Goal: Information Seeking & Learning: Check status

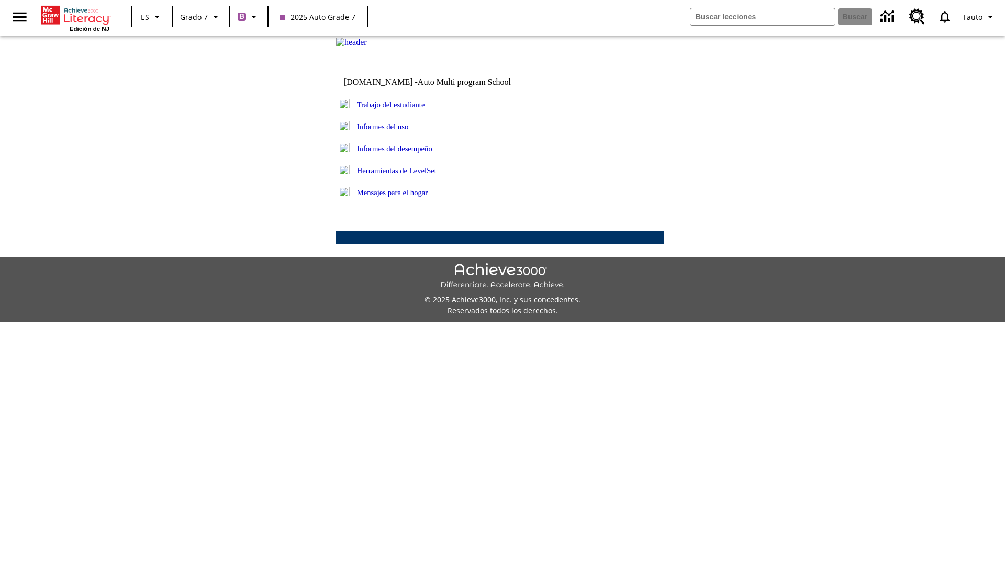
click at [408, 153] on link "Informes del desempeño" at bounding box center [394, 148] width 75 height 8
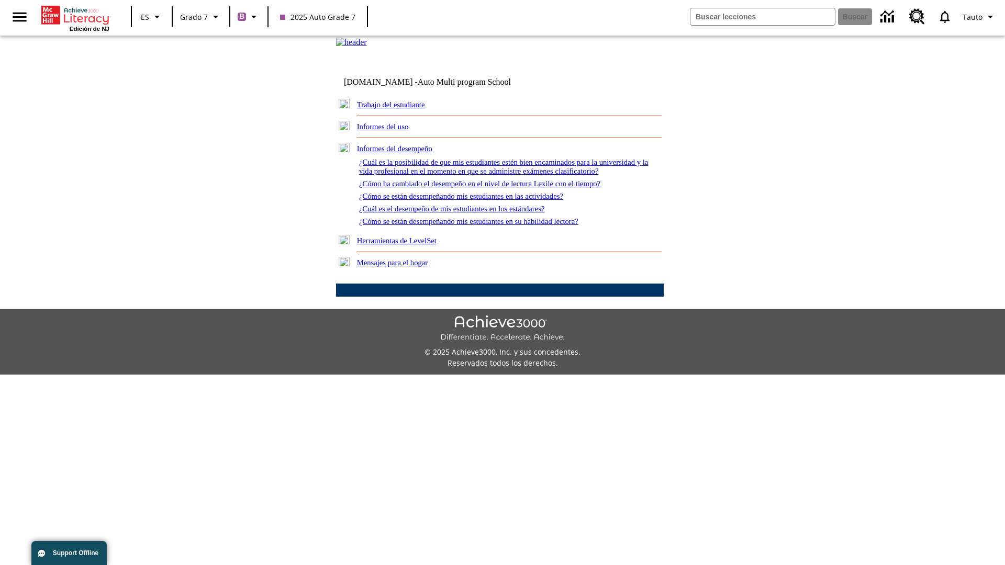
click at [487, 226] on link "¿Cómo se están desempeñando mis estudiantes en su habilidad lectora?" at bounding box center [468, 221] width 219 height 8
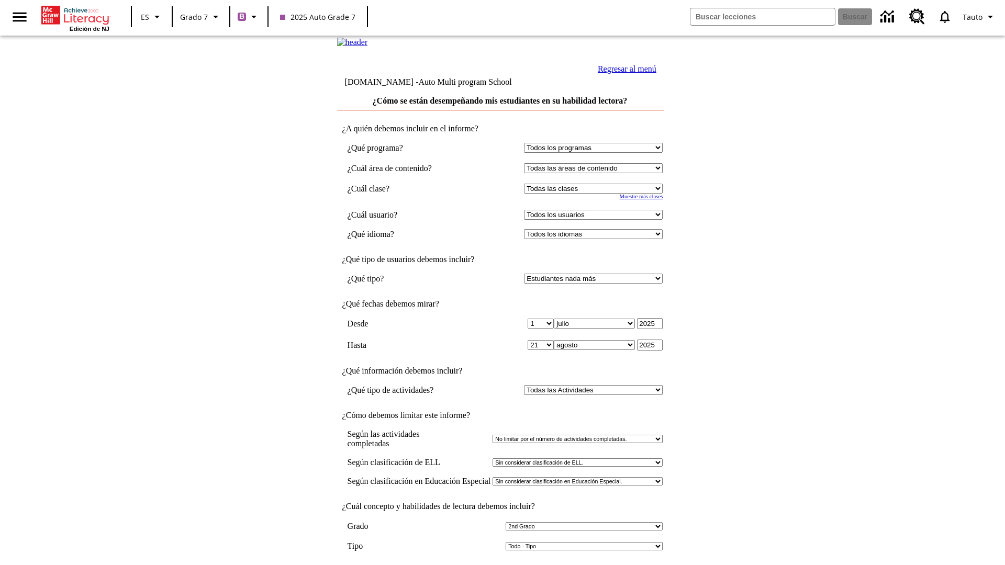
select select "2"
click at [500, 565] on input "Ver Informe" at bounding box center [500, 576] width 48 height 12
select select "2349292"
